Goal: Check status

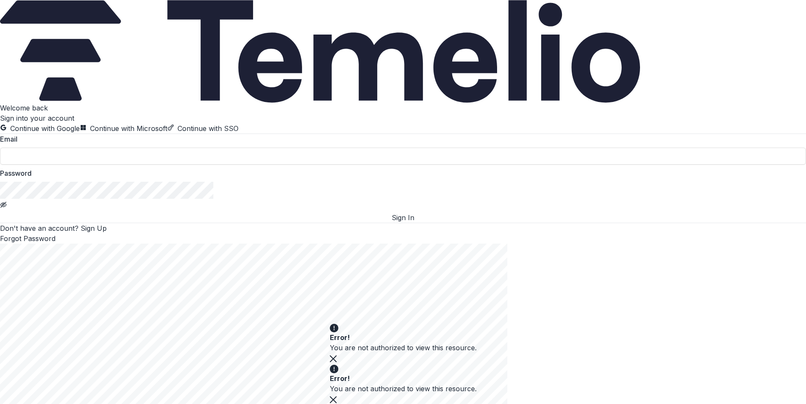
click at [157, 134] on button "Continue with Microsoft" at bounding box center [123, 128] width 87 height 10
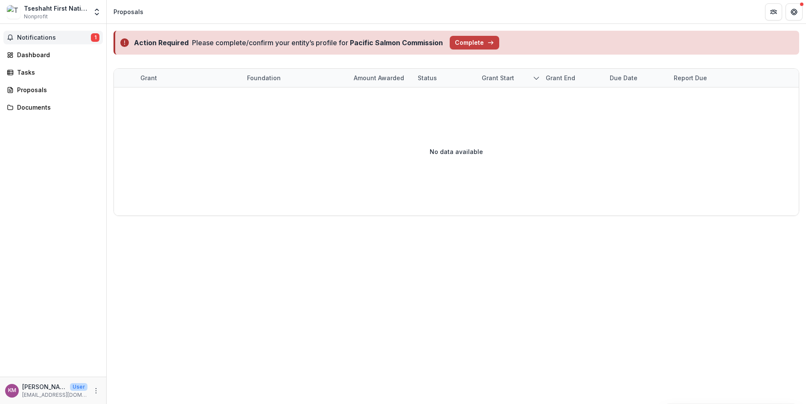
click at [51, 37] on span "Notifications" at bounding box center [54, 37] width 74 height 7
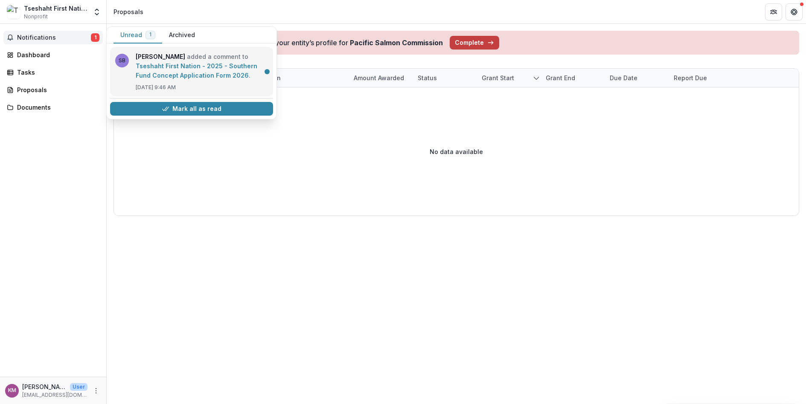
click at [174, 67] on link "Tseshaht First Nation - 2025 - Southern Fund Concept Application Form 2026" at bounding box center [197, 70] width 122 height 17
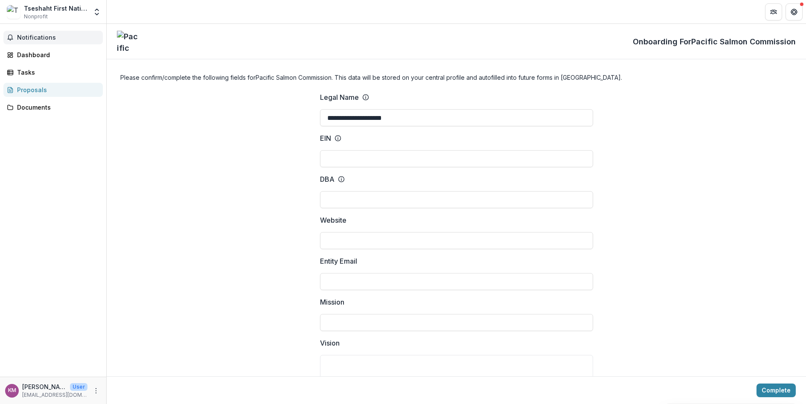
click at [49, 34] on span "Notifications" at bounding box center [58, 37] width 82 height 7
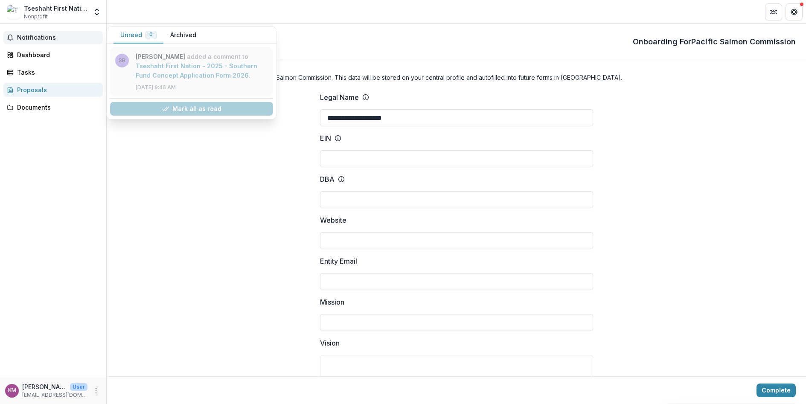
click at [210, 65] on link "Tseshaht First Nation - 2025 - Southern Fund Concept Application Form 2026" at bounding box center [197, 70] width 122 height 17
